Goal: Task Accomplishment & Management: Complete application form

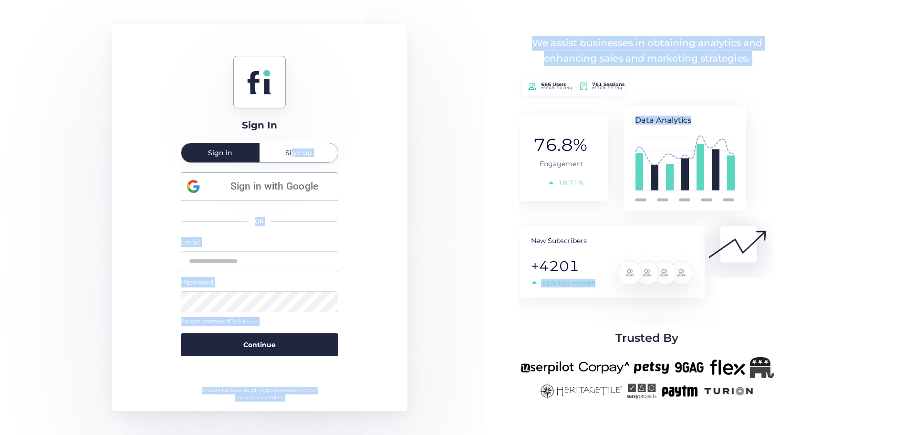
click at [291, 155] on span "Sign up" at bounding box center [298, 152] width 27 height 7
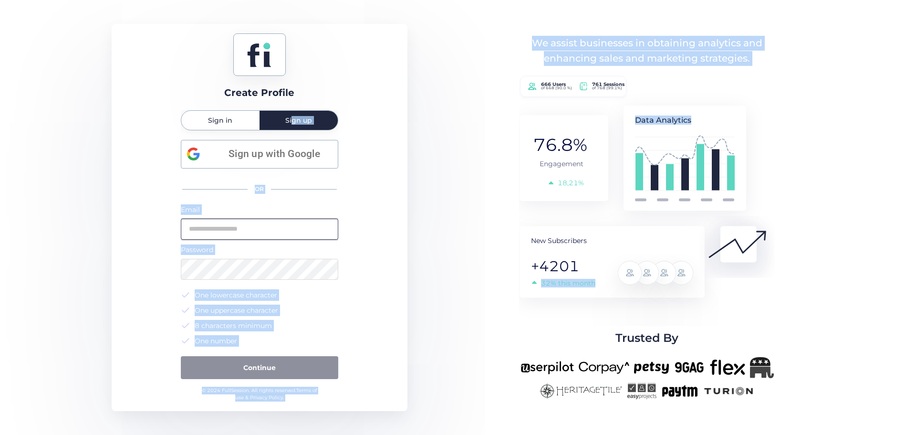
click at [226, 225] on input "email" at bounding box center [259, 228] width 157 height 21
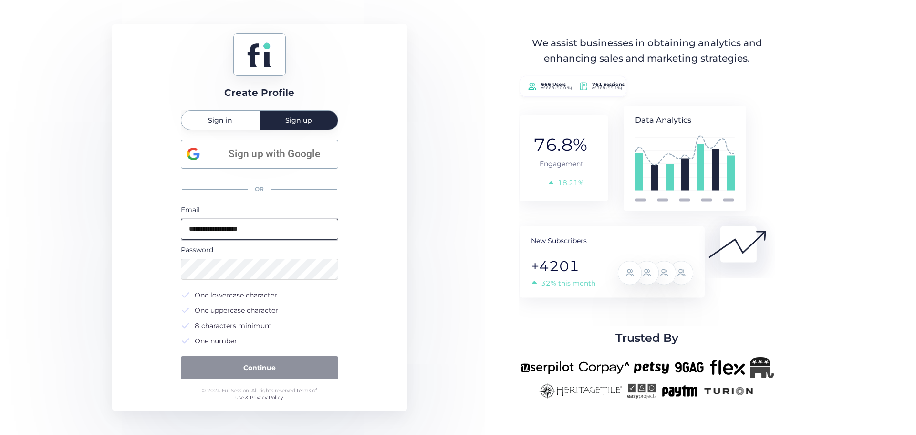
type input "**********"
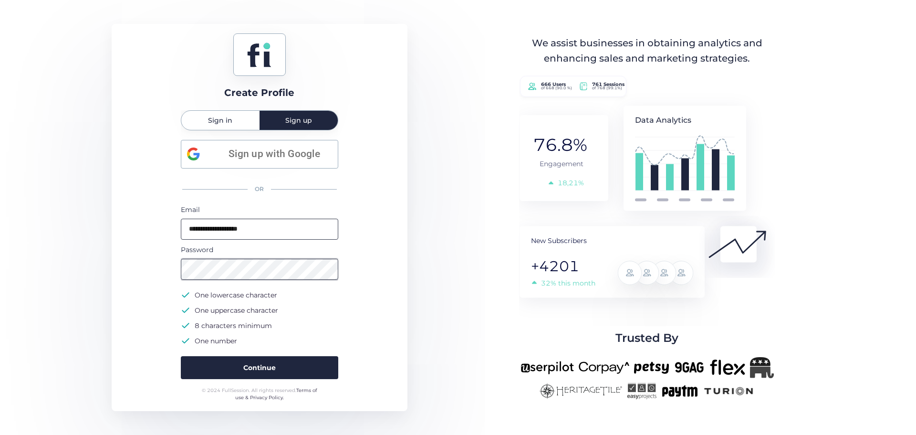
click at [181, 356] on button "Continue" at bounding box center [259, 367] width 157 height 23
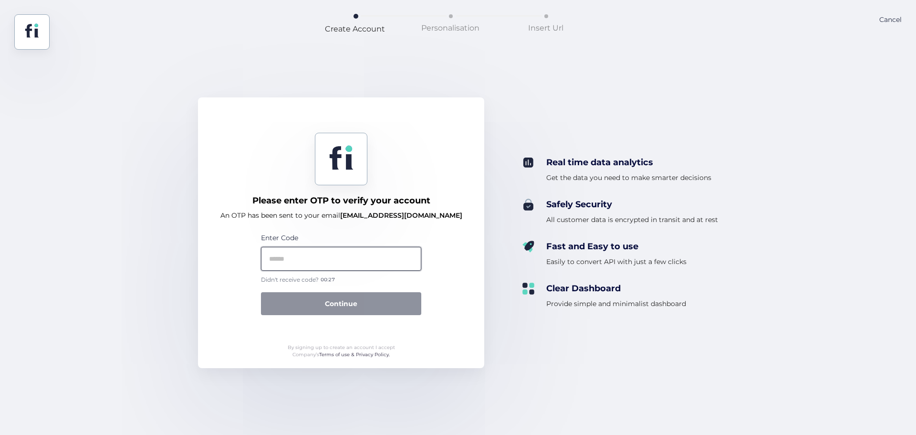
click at [328, 255] on input "text" at bounding box center [341, 259] width 160 height 24
paste input "******"
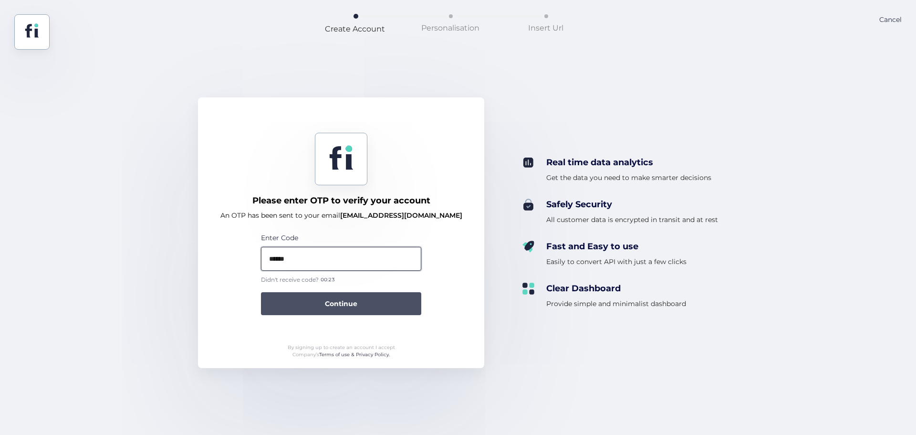
type input "******"
click at [313, 299] on button "Continue" at bounding box center [341, 303] width 160 height 23
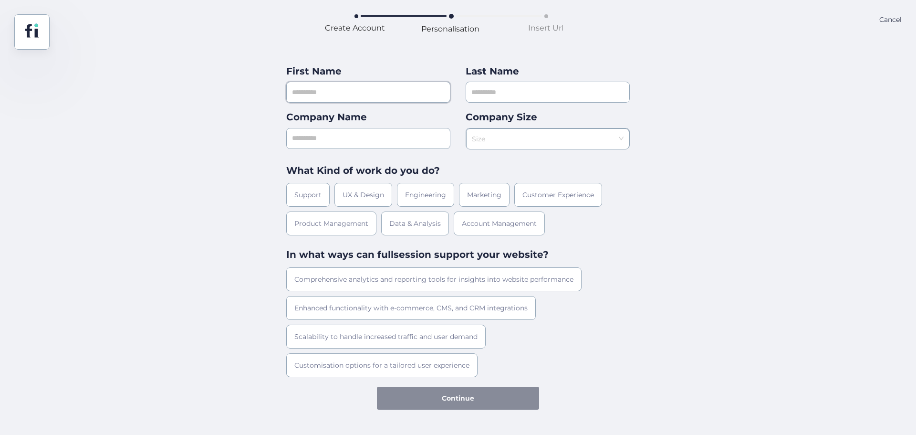
click at [347, 90] on input "text" at bounding box center [368, 92] width 164 height 21
type input "*****"
click at [516, 135] on input at bounding box center [544, 136] width 145 height 14
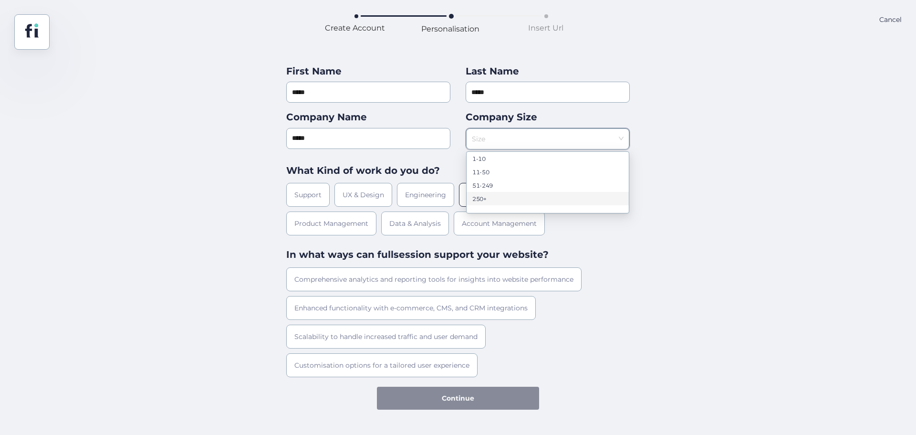
click at [476, 199] on div "250+" at bounding box center [547, 198] width 151 height 7
click at [170, 240] on div "First Name ***** Last Name ***** Company Name ***** Company Size 250+ What Kind…" at bounding box center [458, 230] width 916 height 360
click at [520, 192] on div "Customer Experience" at bounding box center [558, 195] width 88 height 24
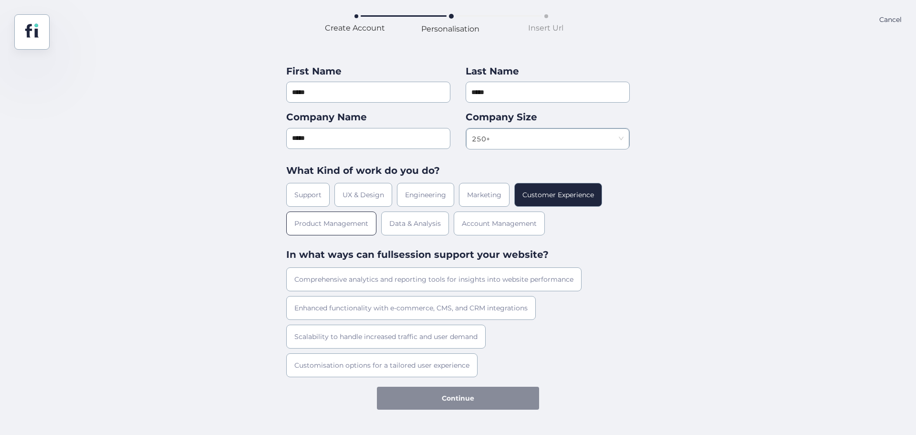
click at [346, 221] on div "Product Management" at bounding box center [331, 223] width 90 height 24
click at [426, 411] on div "Create Account Personalisation Insert Url Cancel First Name ***** Last Name ***…" at bounding box center [458, 217] width 916 height 435
click at [300, 331] on div "Scalability to handle increased traffic and user demand" at bounding box center [385, 336] width 199 height 24
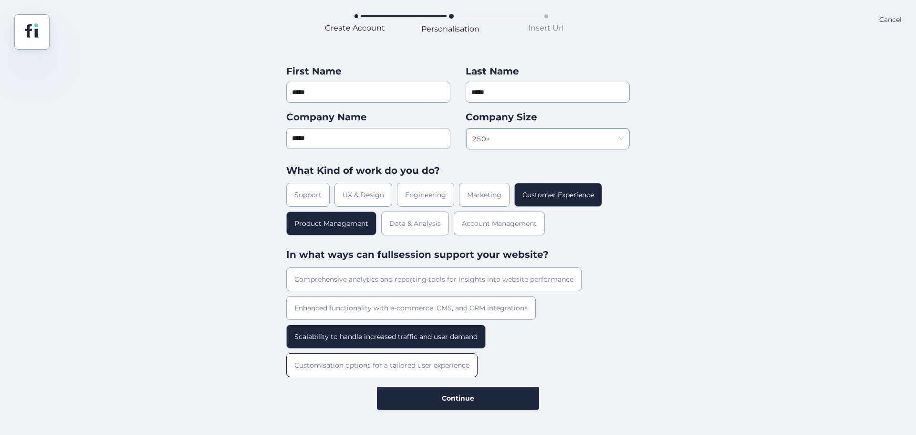
click at [324, 366] on div "Customisation options for a tailored user experience" at bounding box center [381, 365] width 191 height 24
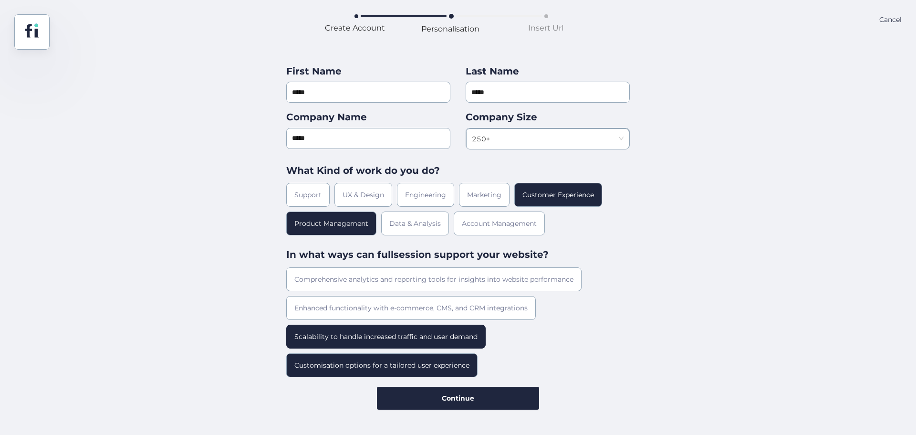
click at [323, 328] on div "Scalability to handle increased traffic and user demand" at bounding box center [385, 336] width 199 height 24
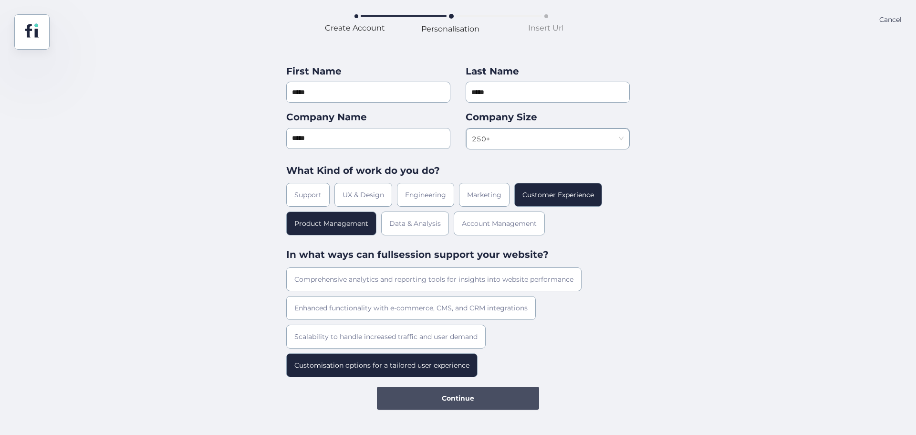
click at [399, 403] on button "Continue" at bounding box center [458, 397] width 162 height 23
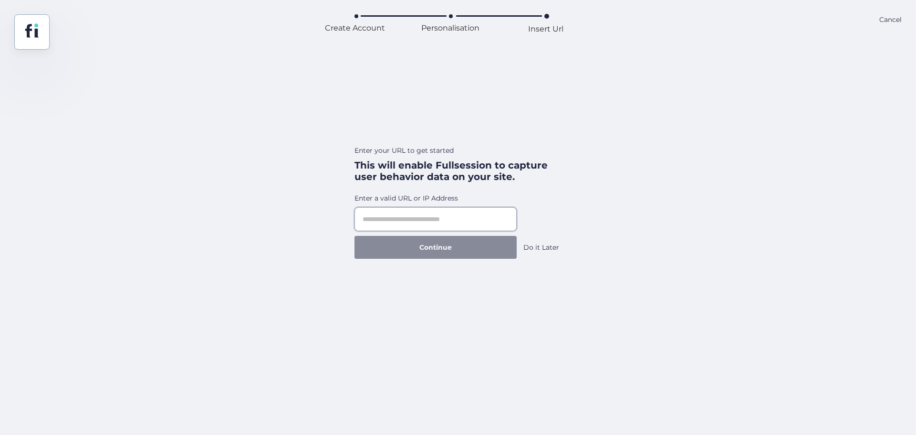
click at [377, 230] on input "text" at bounding box center [435, 219] width 162 height 24
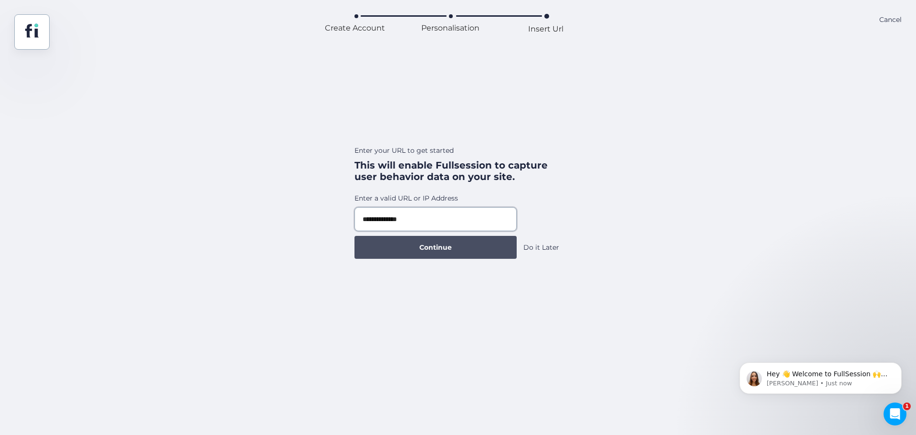
type input "**********"
click at [409, 241] on button "Continue" at bounding box center [435, 247] width 162 height 23
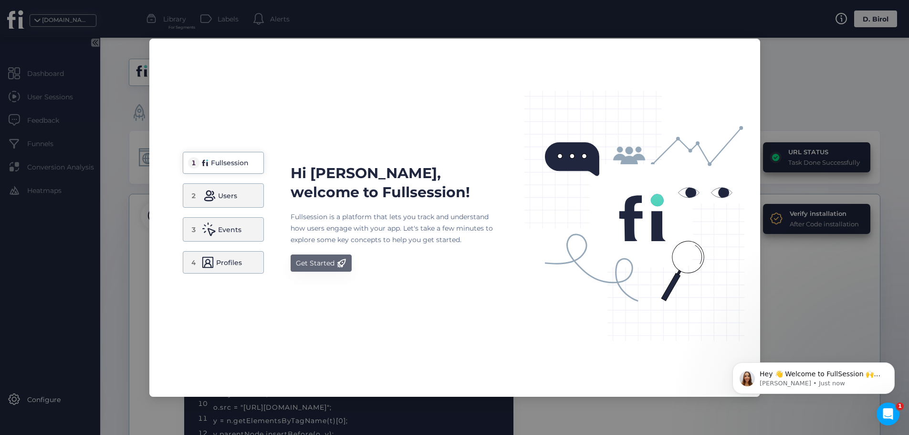
click at [316, 258] on div "Get Started" at bounding box center [315, 262] width 39 height 11
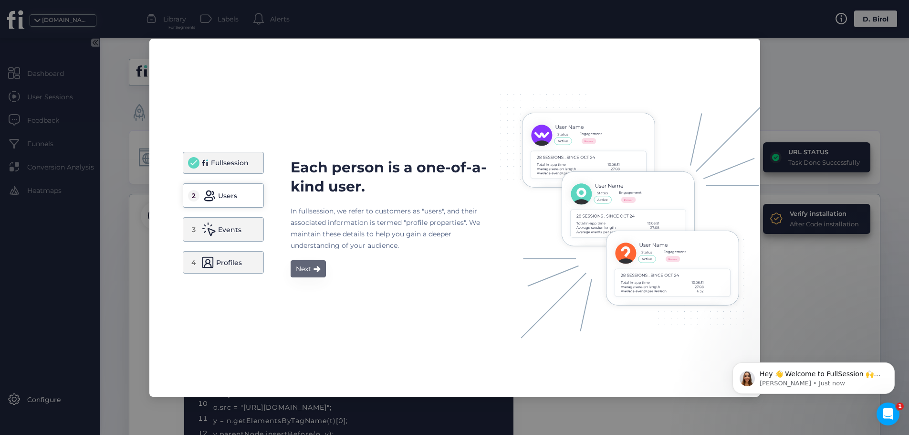
click at [300, 261] on button "Next" at bounding box center [307, 268] width 35 height 17
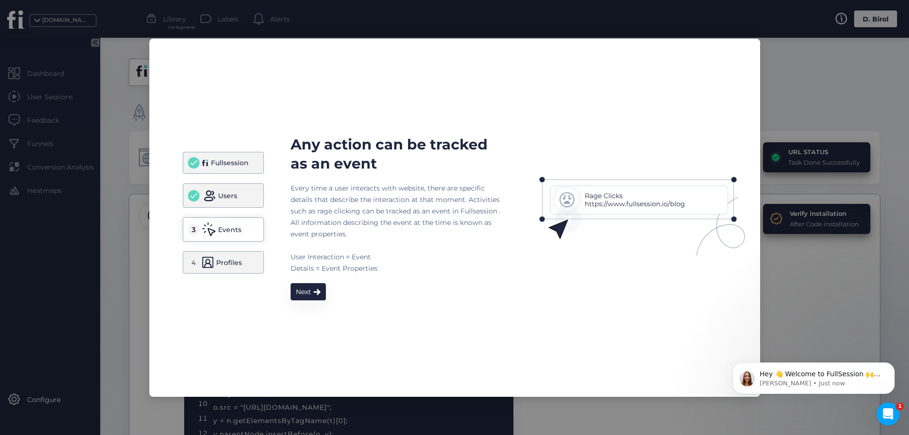
click at [303, 287] on div "Next" at bounding box center [303, 291] width 15 height 11
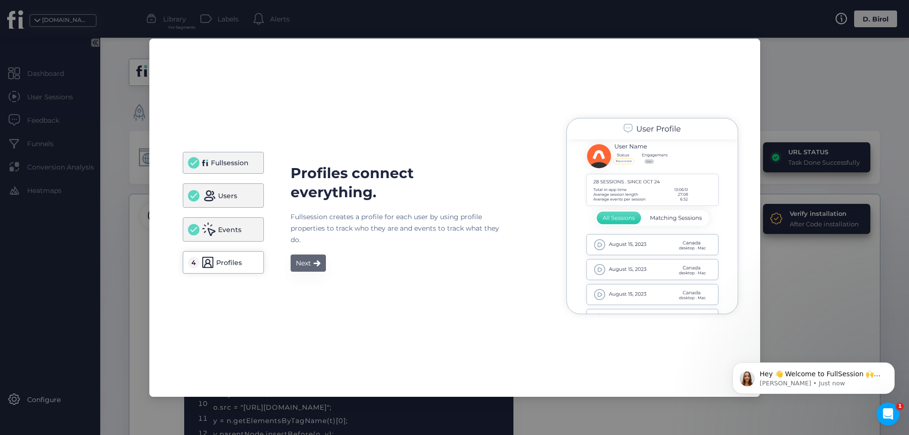
click at [300, 263] on div "Next" at bounding box center [303, 262] width 15 height 11
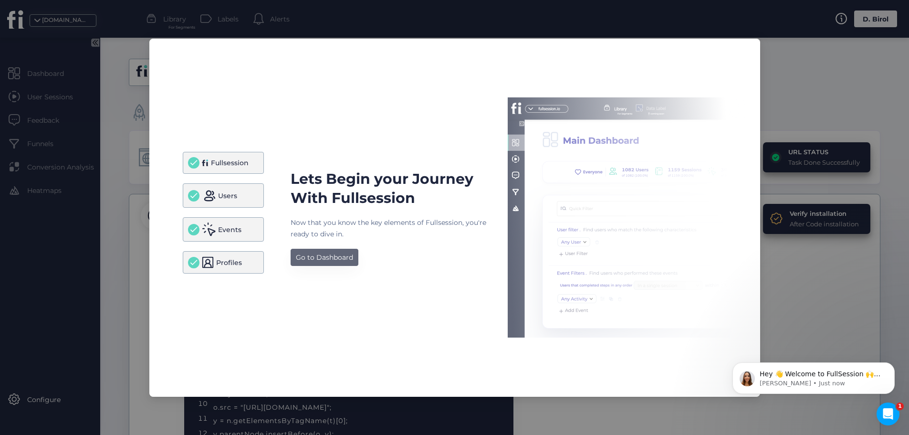
click at [320, 260] on div "Go to Dashboard" at bounding box center [324, 256] width 57 height 11
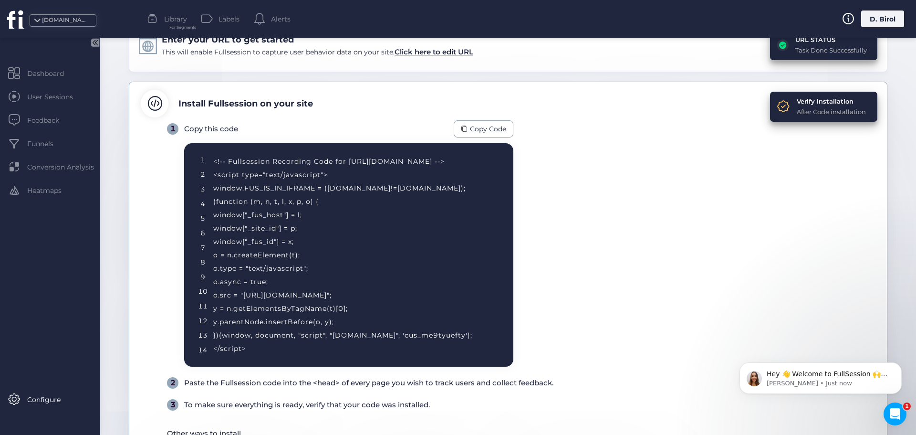
scroll to position [95, 0]
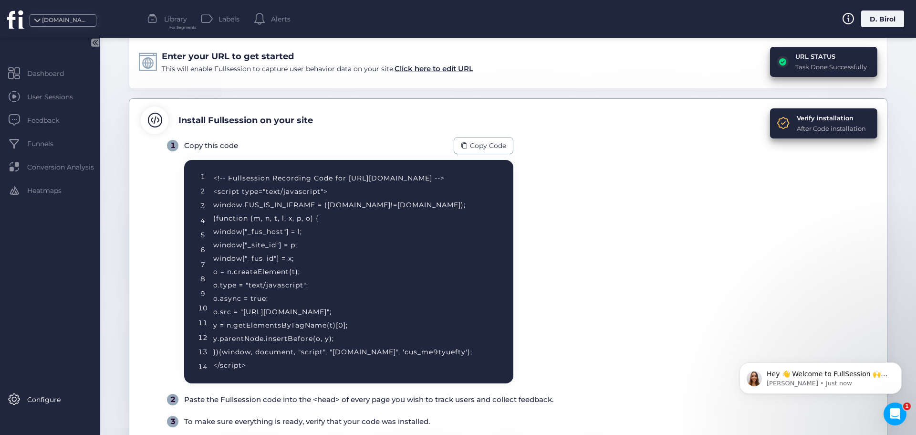
click at [376, 177] on div "<!-- Fullsession Recording Code for [URL][DOMAIN_NAME] --> <script type="text/j…" at bounding box center [351, 271] width 277 height 200
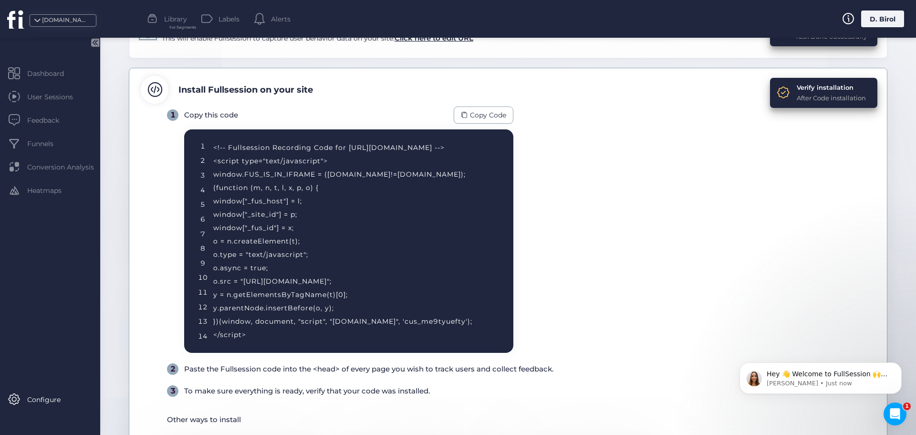
scroll to position [118, 0]
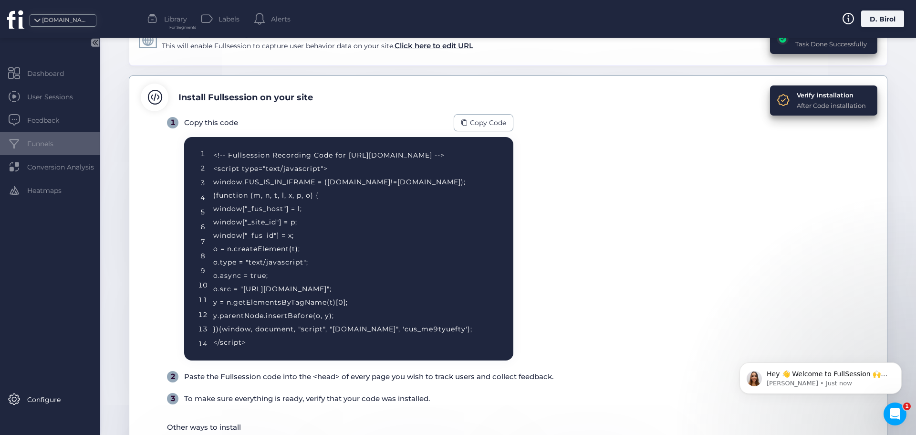
click at [39, 137] on div "Funnels" at bounding box center [50, 143] width 100 height 23
click at [34, 150] on div "Funnels" at bounding box center [50, 143] width 100 height 23
click at [30, 155] on div "Dashboard User Sessions Feedback Funnels Conversion Analysis Heatmaps" at bounding box center [50, 135] width 100 height 147
click at [30, 155] on div "Conversion Analysis" at bounding box center [50, 166] width 100 height 23
click at [31, 145] on span "Funnels" at bounding box center [47, 143] width 41 height 10
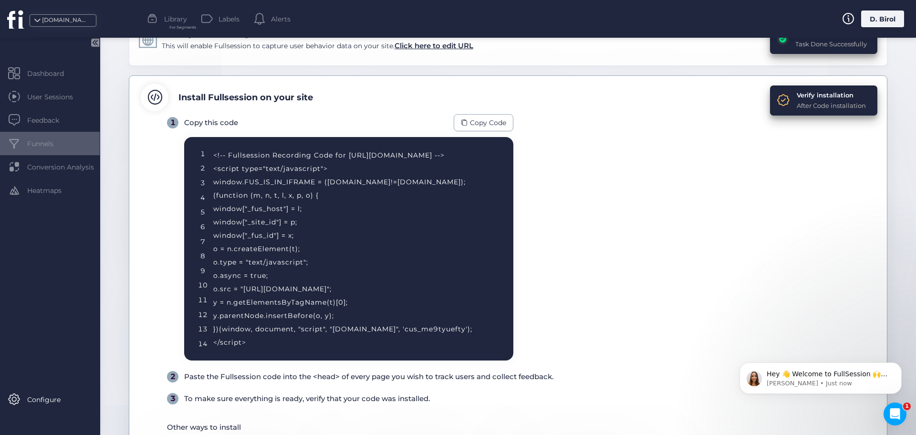
click at [12, 140] on span at bounding box center [14, 143] width 12 height 12
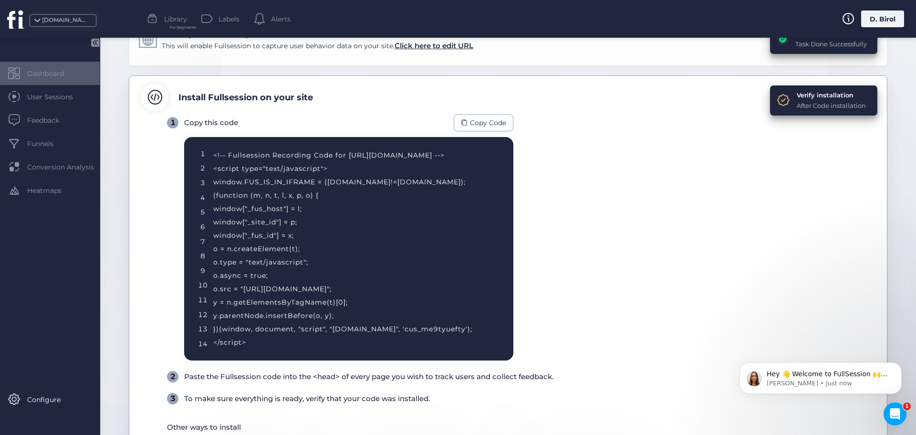
click at [37, 71] on span "Dashboard" at bounding box center [52, 73] width 51 height 10
drag, startPoint x: 212, startPoint y: 154, endPoint x: 314, endPoint y: 322, distance: 196.7
click at [337, 305] on div "1 2 3 4 5 6 7 8 9 10 11 12 13 14 <!-- Fullsession Recording Code for [URL][DOMA…" at bounding box center [348, 248] width 329 height 223
click at [243, 331] on div "<!-- Fullsession Recording Code for [URL][DOMAIN_NAME] --> <script type="text/j…" at bounding box center [351, 248] width 277 height 200
drag, startPoint x: 243, startPoint y: 330, endPoint x: 246, endPoint y: 325, distance: 6.0
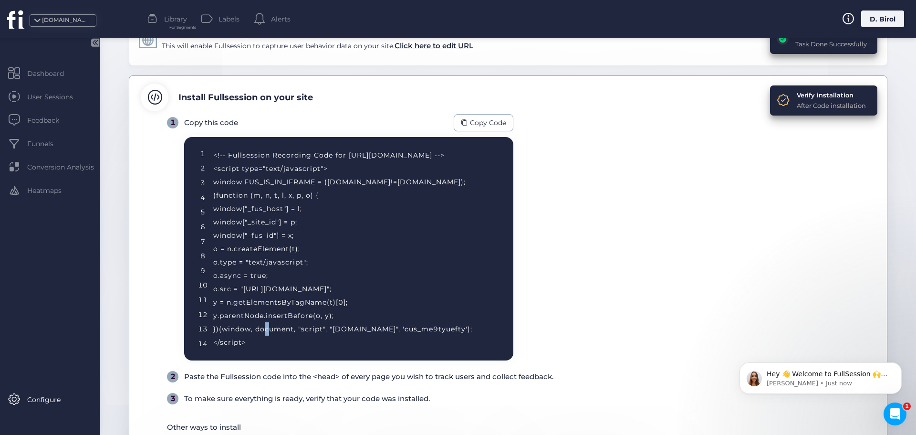
click at [243, 330] on div "<!-- Fullsession Recording Code for [URL][DOMAIN_NAME] --> <script type="text/j…" at bounding box center [351, 248] width 277 height 200
click at [466, 120] on span at bounding box center [464, 122] width 7 height 7
drag, startPoint x: 318, startPoint y: 374, endPoint x: 333, endPoint y: 373, distance: 15.8
click at [333, 373] on div "Paste the Fullsession code into the <head> of every page you wish to track user…" at bounding box center [368, 376] width 369 height 11
click at [455, 390] on div "1 Copy this code Copy Code 1 2 3 4 5 6 7 8 9 10 11 12 13 14 <!-- Fullsession Re…" at bounding box center [521, 259] width 708 height 290
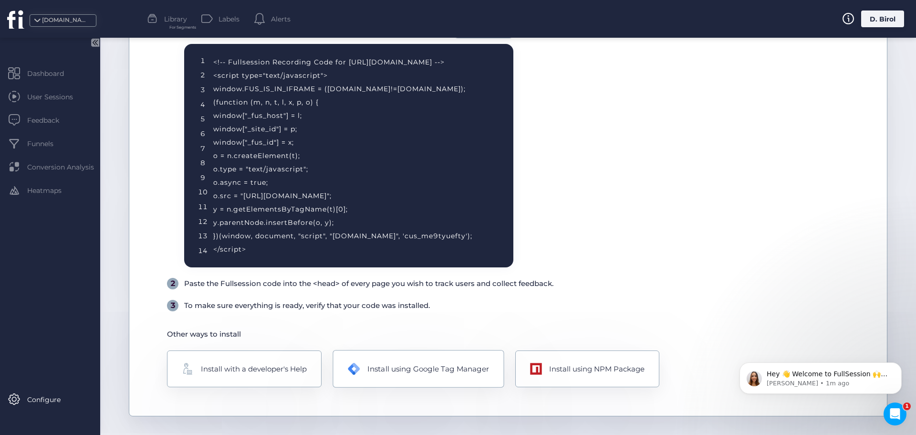
scroll to position [214, 0]
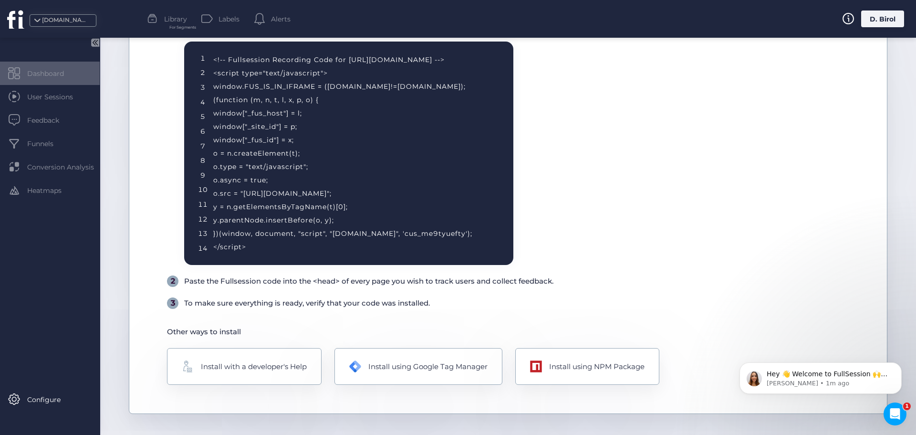
click at [36, 73] on span "Dashboard" at bounding box center [52, 73] width 51 height 10
click at [174, 19] on span "Library" at bounding box center [175, 19] width 23 height 10
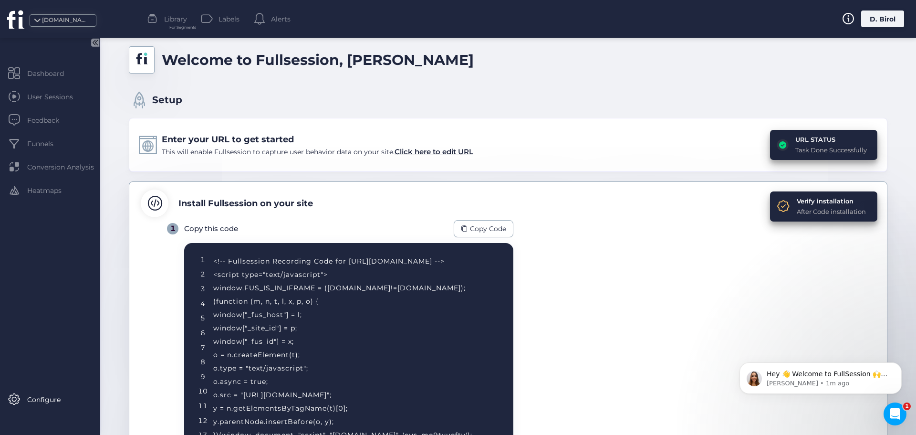
scroll to position [0, 0]
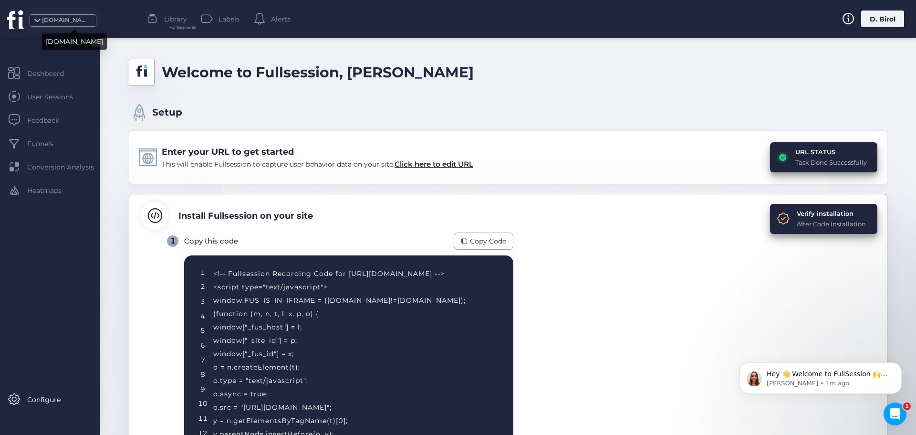
click at [60, 18] on div "[DOMAIN_NAME]" at bounding box center [66, 20] width 48 height 9
click at [167, 6] on div "[DOMAIN_NAME] Library For Segments Labels Alerts D. Birol" at bounding box center [458, 19] width 916 height 38
click at [182, 22] on span "Library" at bounding box center [175, 19] width 23 height 10
click at [420, 166] on span "Click here to edit URL" at bounding box center [433, 163] width 79 height 9
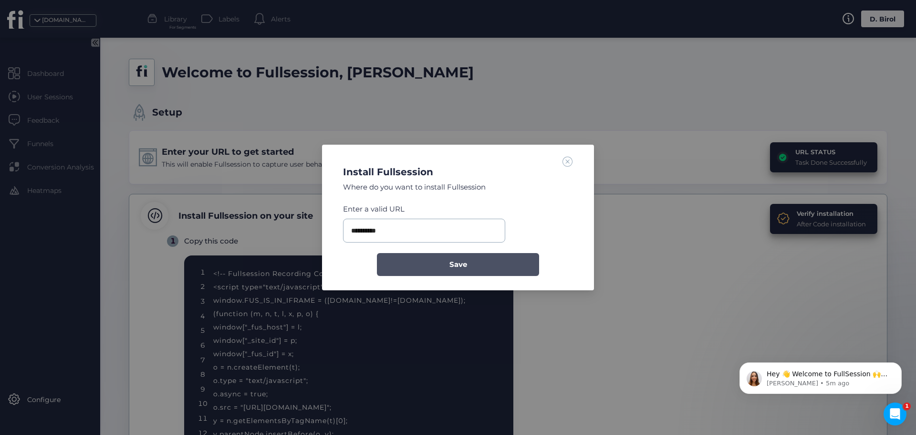
click at [468, 261] on button "Save" at bounding box center [458, 264] width 162 height 23
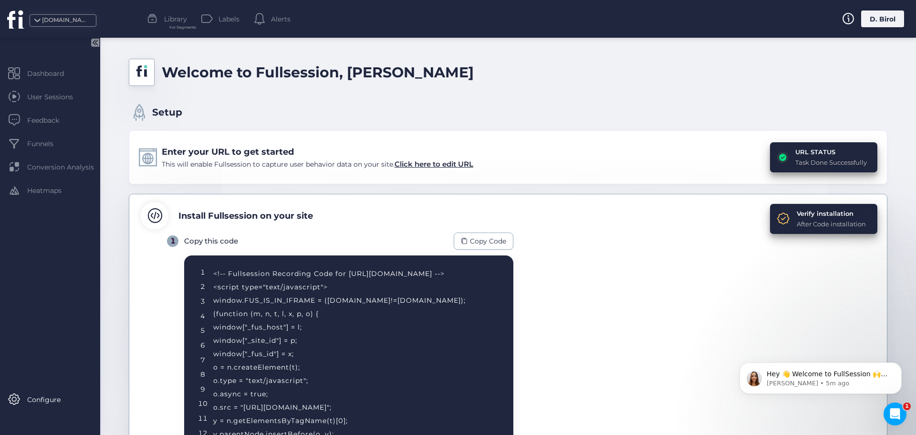
click at [444, 169] on div "This will enable Fullsession to capture user behavior data on your site. Click …" at bounding box center [317, 163] width 311 height 11
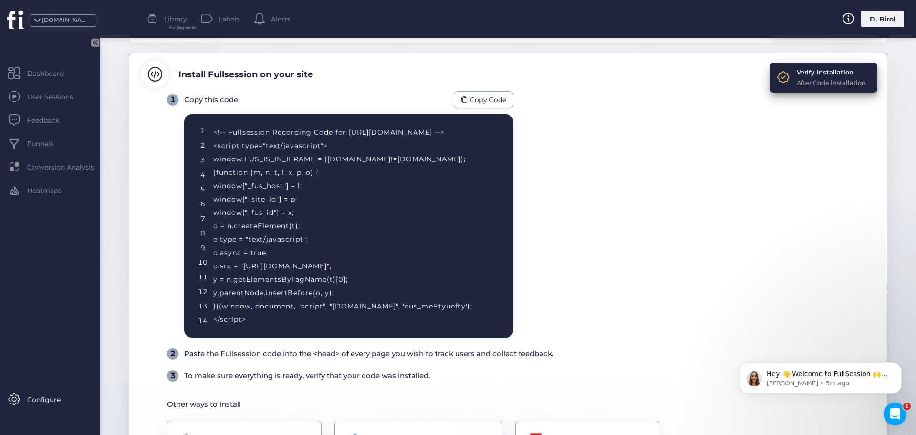
scroll to position [23, 0]
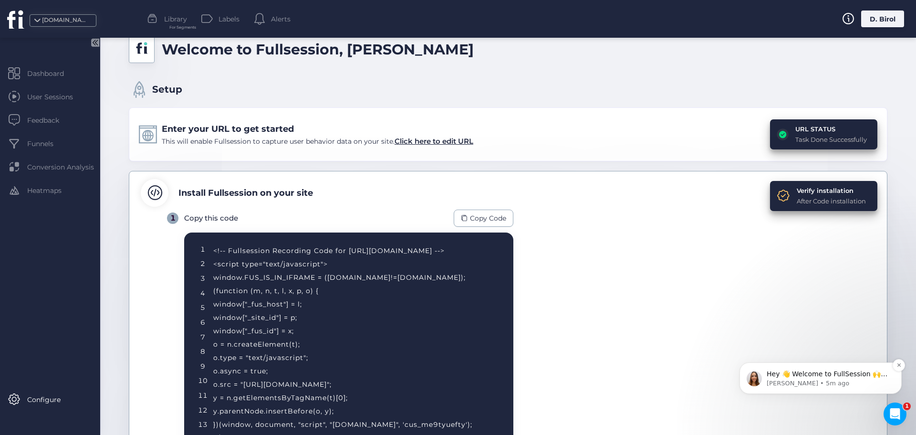
click at [816, 382] on p "[PERSON_NAME] • 5m ago" at bounding box center [828, 383] width 123 height 9
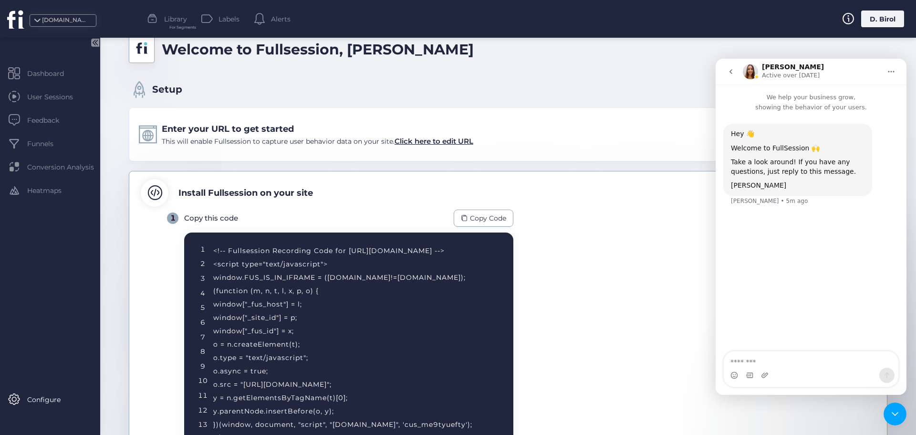
click at [622, 258] on div "1 Copy this code Copy Code 1 2 3 4 5 6 7 8 9 10 11 12 13 14 <!-- Fullsession Re…" at bounding box center [521, 354] width 708 height 290
click at [730, 71] on icon "go back" at bounding box center [730, 71] width 3 height 5
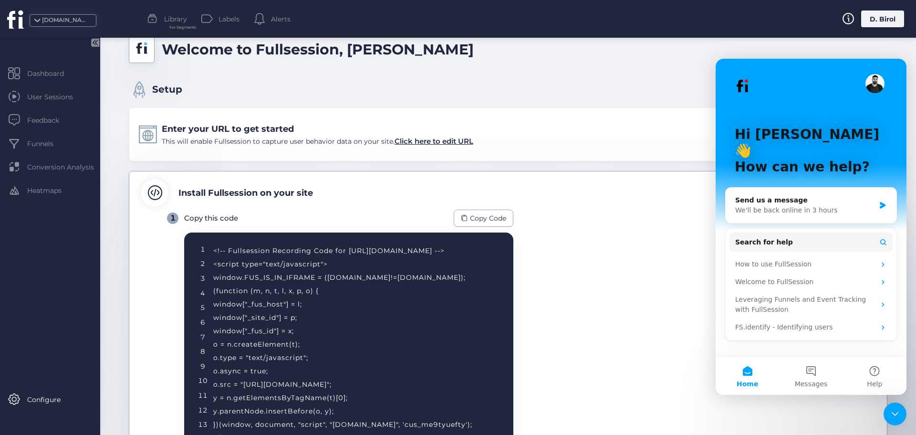
click at [579, 277] on div "1 Copy this code Copy Code 1 2 3 4 5 6 7 8 9 10 11 12 13 14 <!-- Fullsession Re…" at bounding box center [521, 354] width 708 height 290
click at [601, 225] on div "1 Copy this code Copy Code 1 2 3 4 5 6 7 8 9 10 11 12 13 14 <!-- Fullsession Re…" at bounding box center [521, 354] width 708 height 290
